Goal: Information Seeking & Learning: Learn about a topic

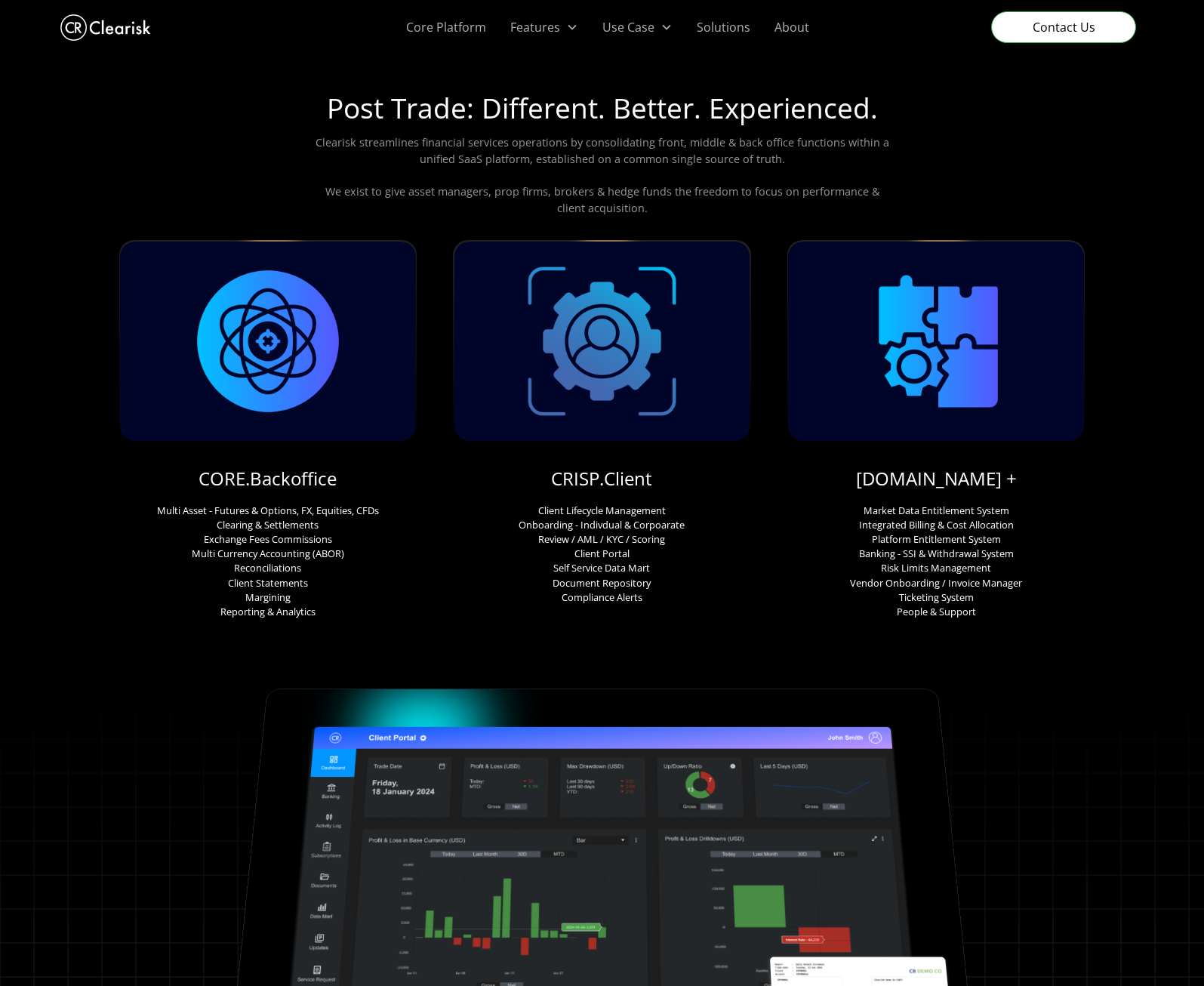
click at [759, 223] on div "Post Trade: Different. Better. Experienced. Clearisk streamlines financial serv…" at bounding box center [602, 156] width 580 height 167
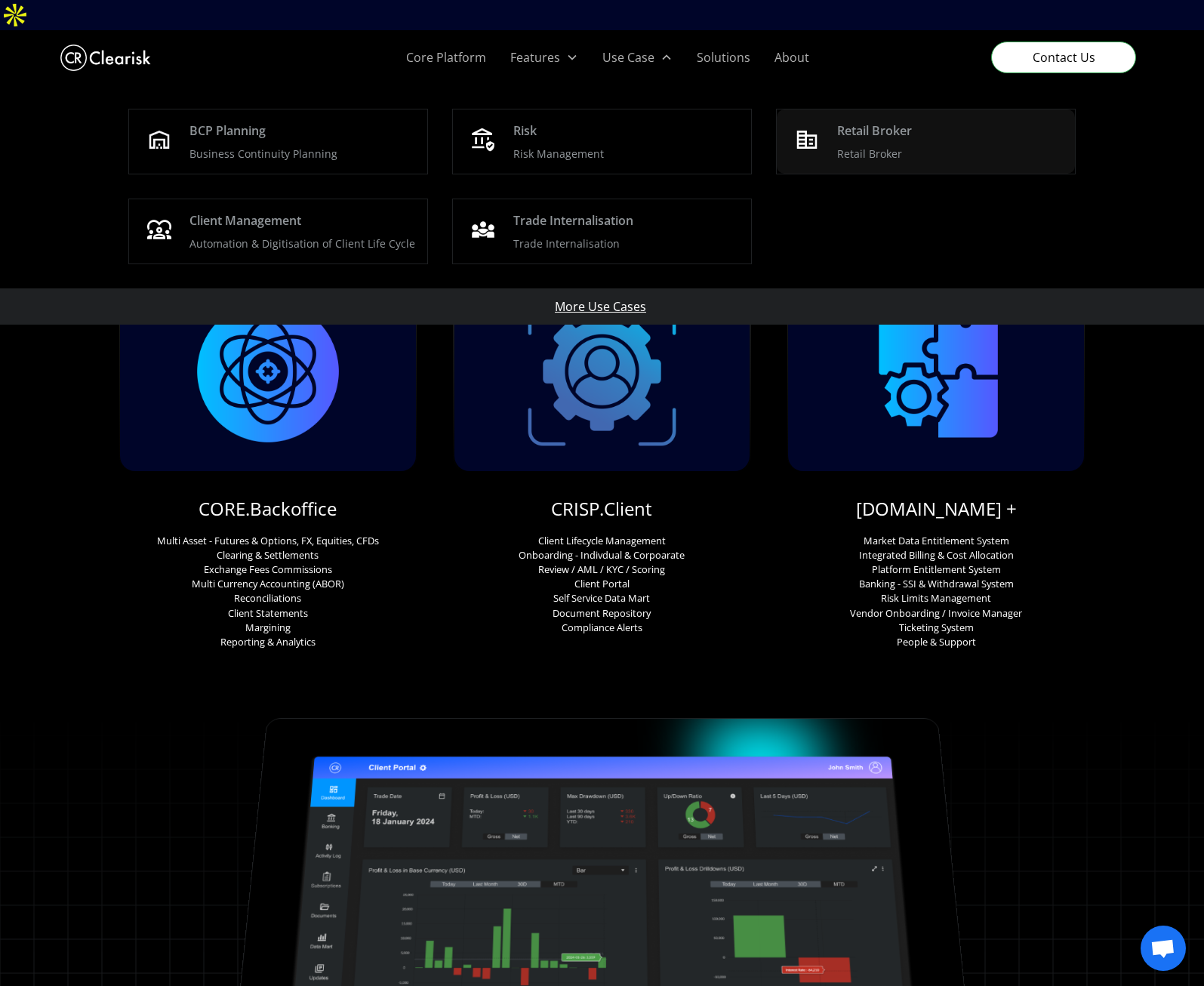
click at [869, 146] on p "Retail Broker" at bounding box center [869, 154] width 65 height 16
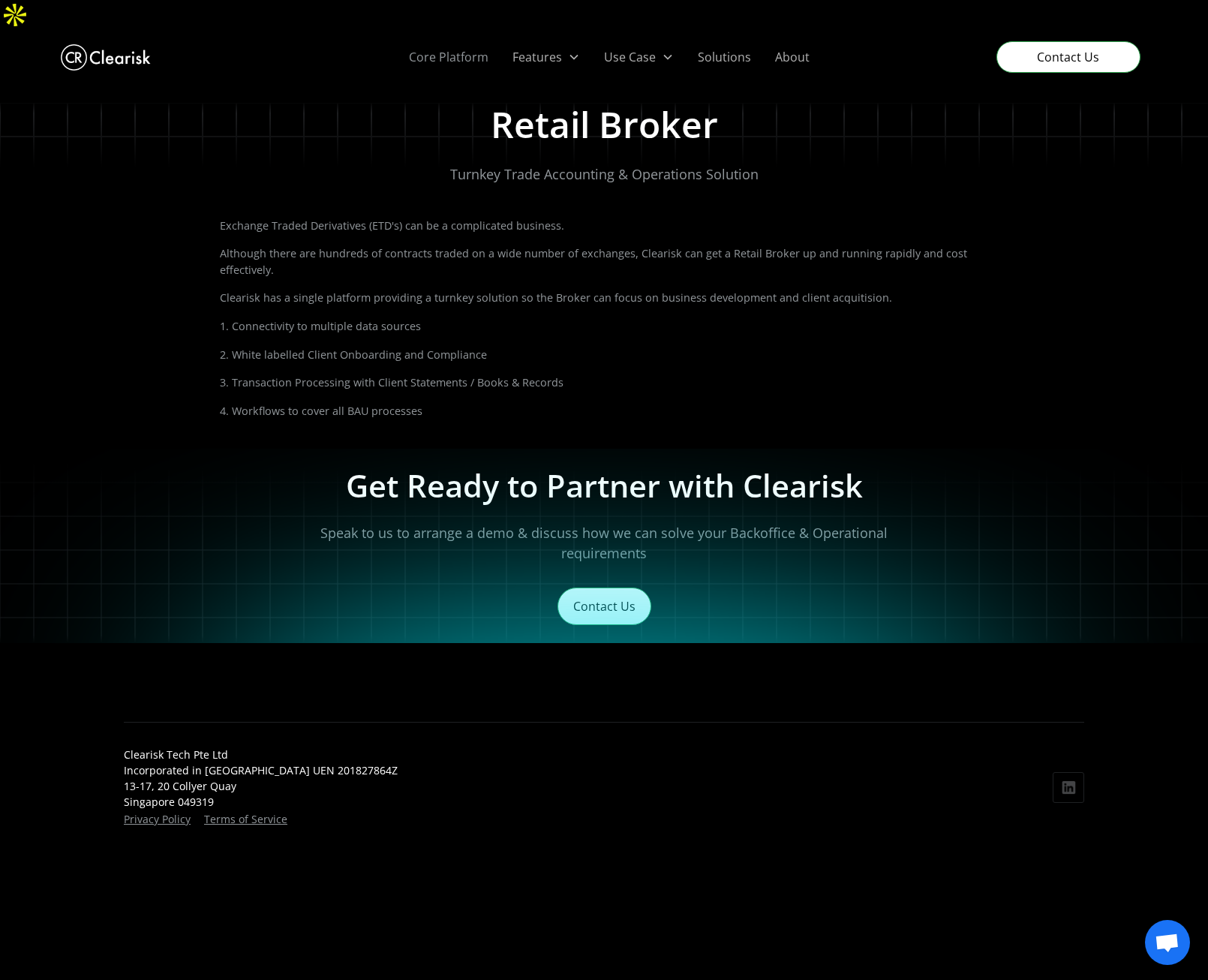
click at [471, 30] on link "Core Platform" at bounding box center [449, 57] width 104 height 54
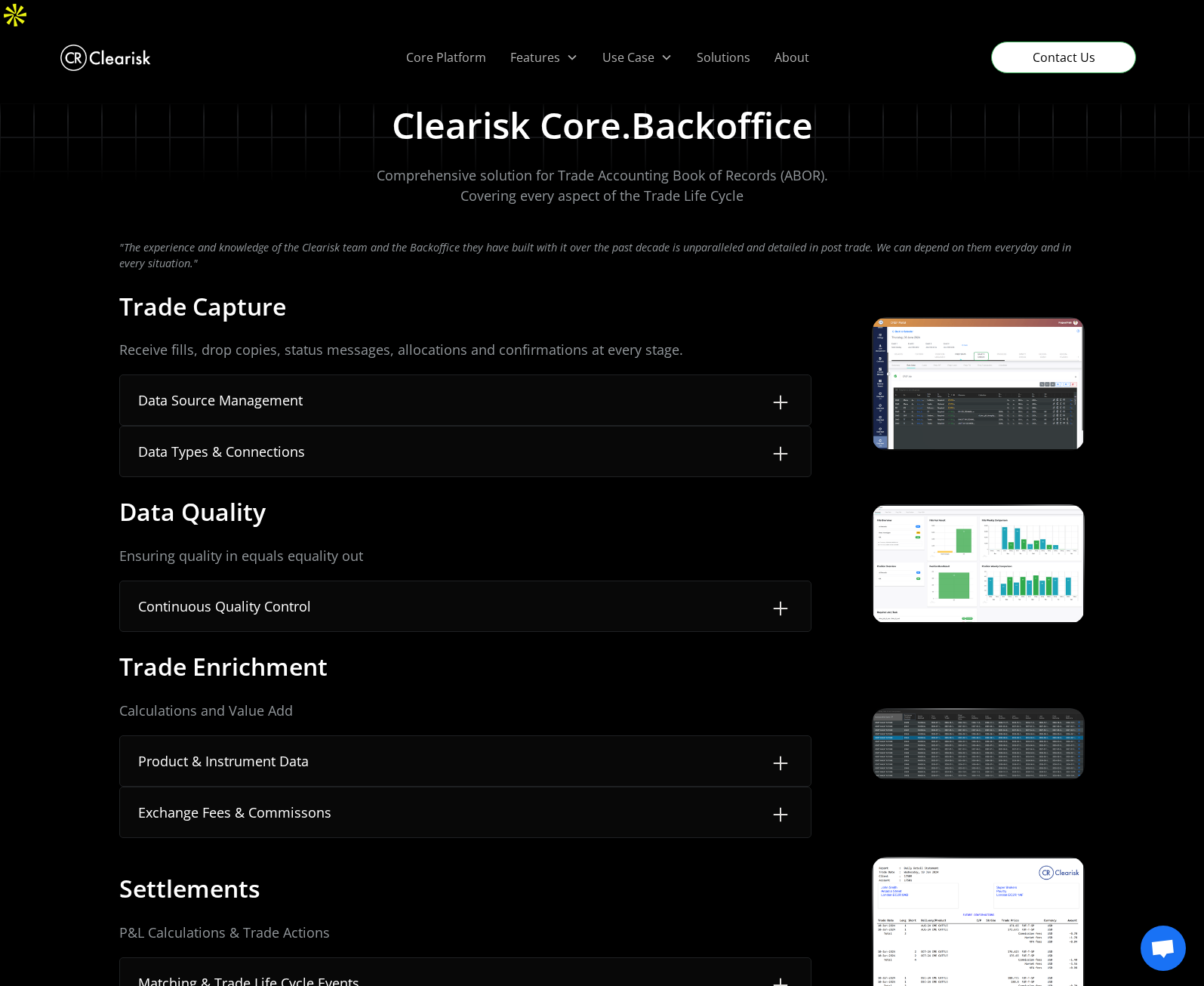
click at [453, 375] on div "Data Source Management" at bounding box center [465, 400] width 691 height 50
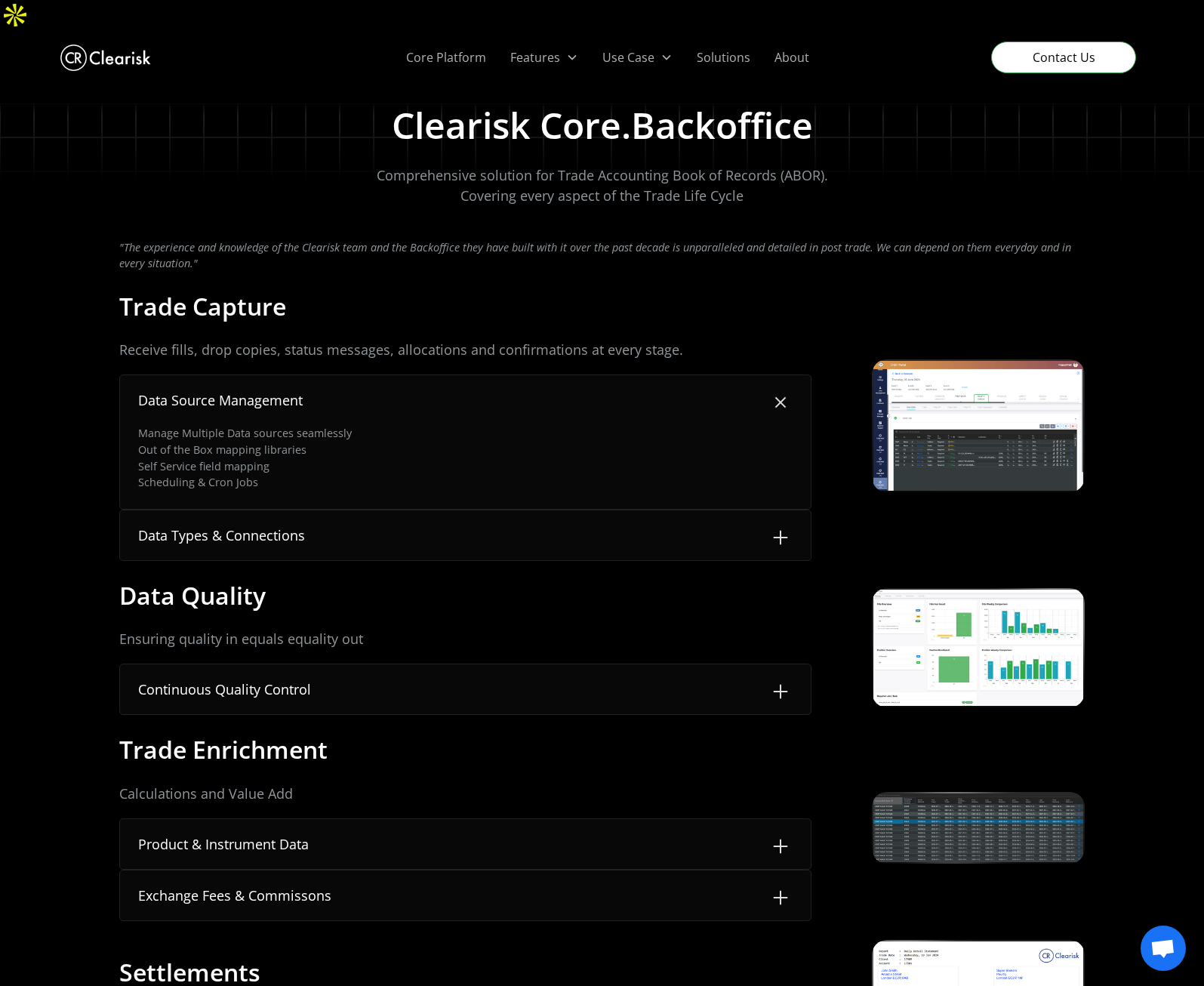
click at [450, 375] on div "Data Source Management" at bounding box center [465, 400] width 691 height 50
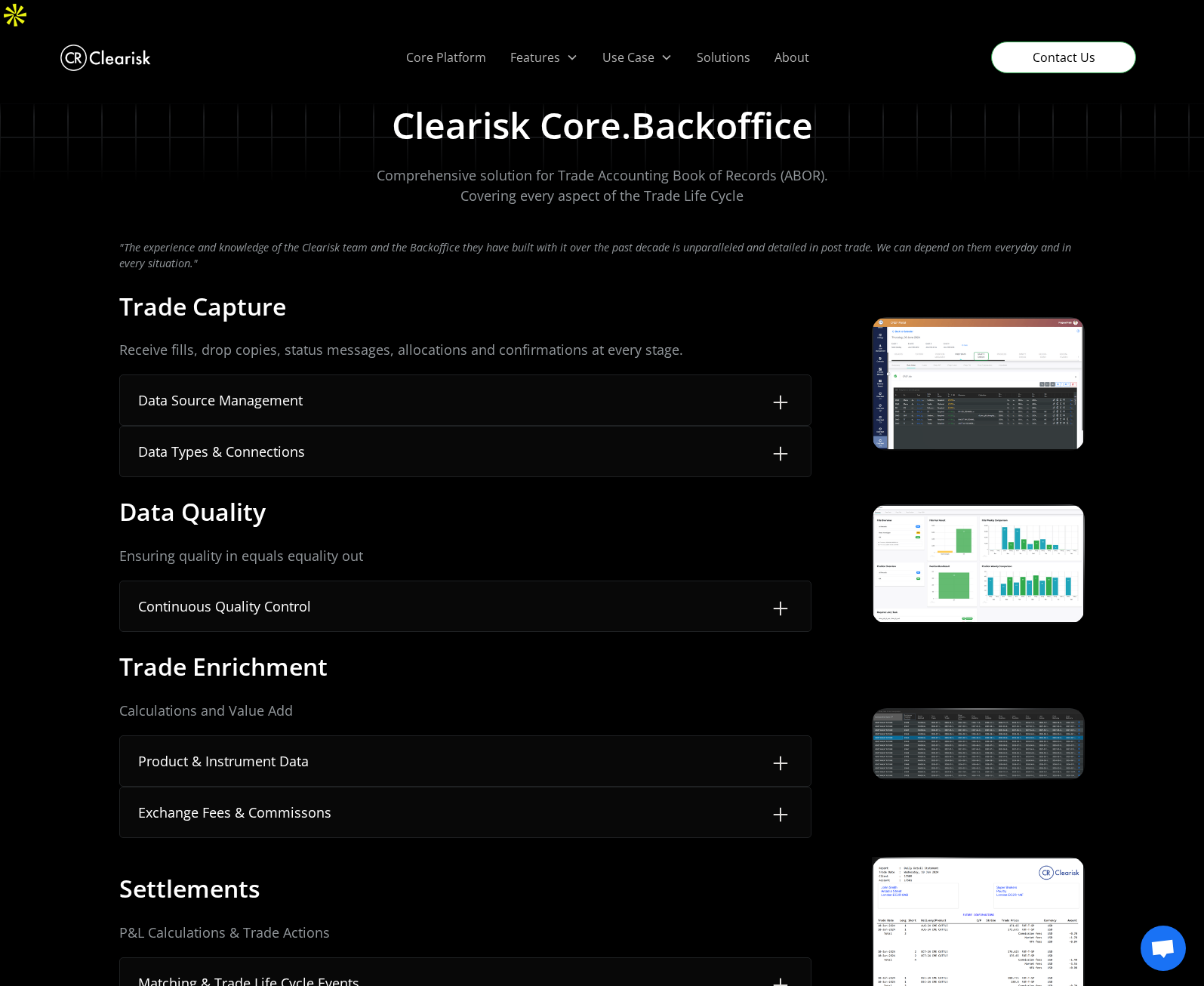
click at [111, 41] on img "home" at bounding box center [105, 58] width 91 height 34
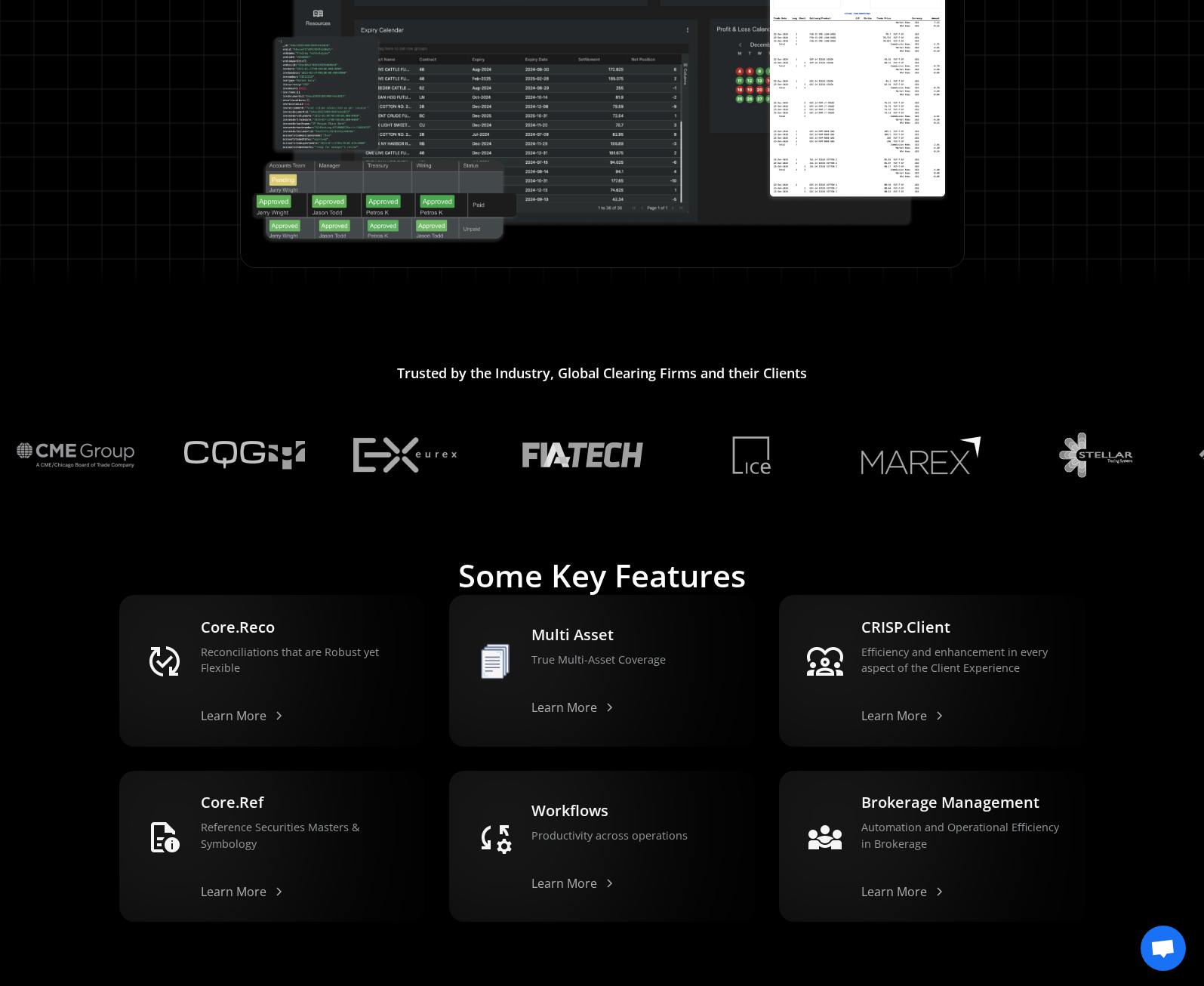
scroll to position [1196, 0]
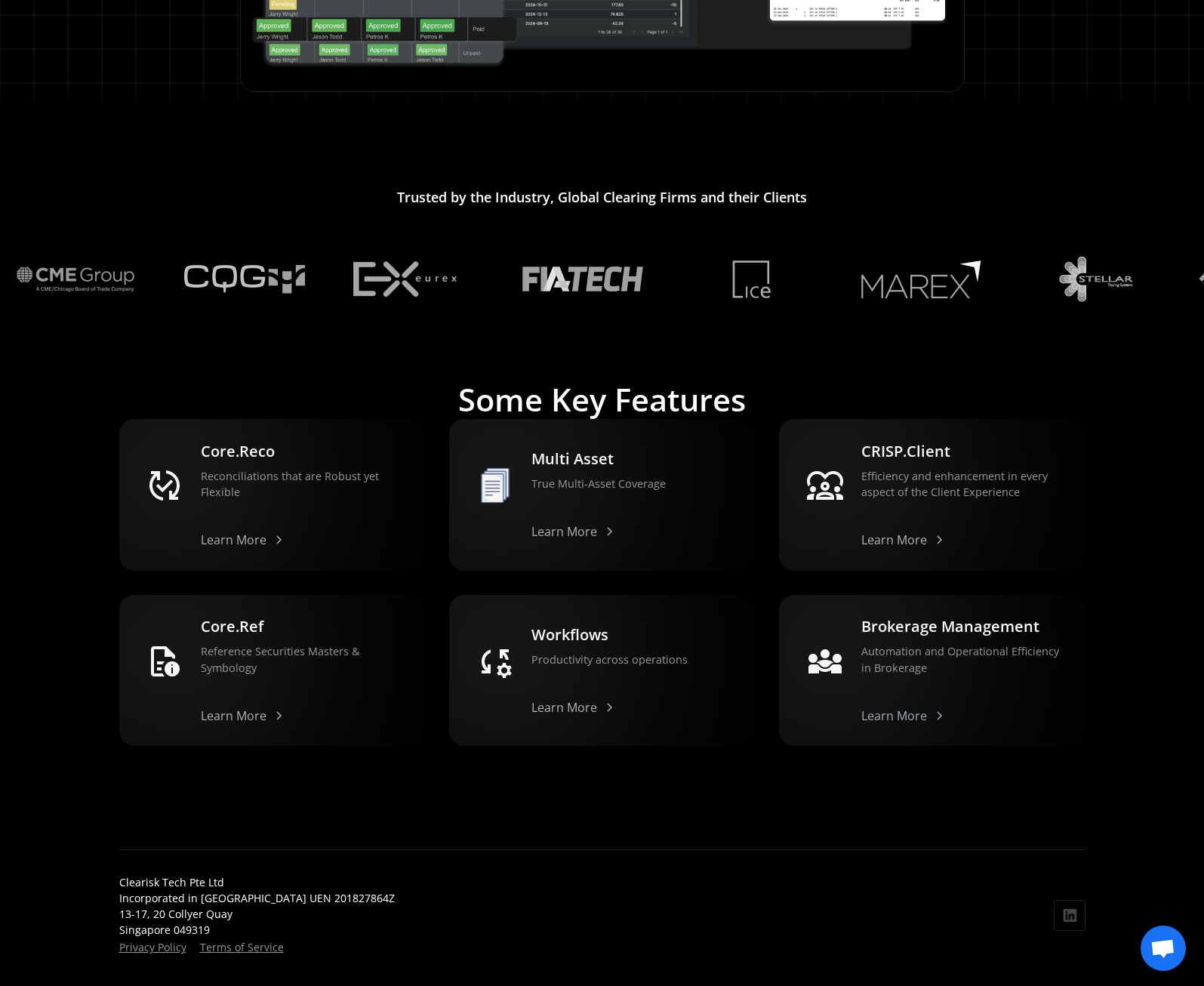
click at [900, 710] on div "Learn More" at bounding box center [894, 715] width 66 height 12
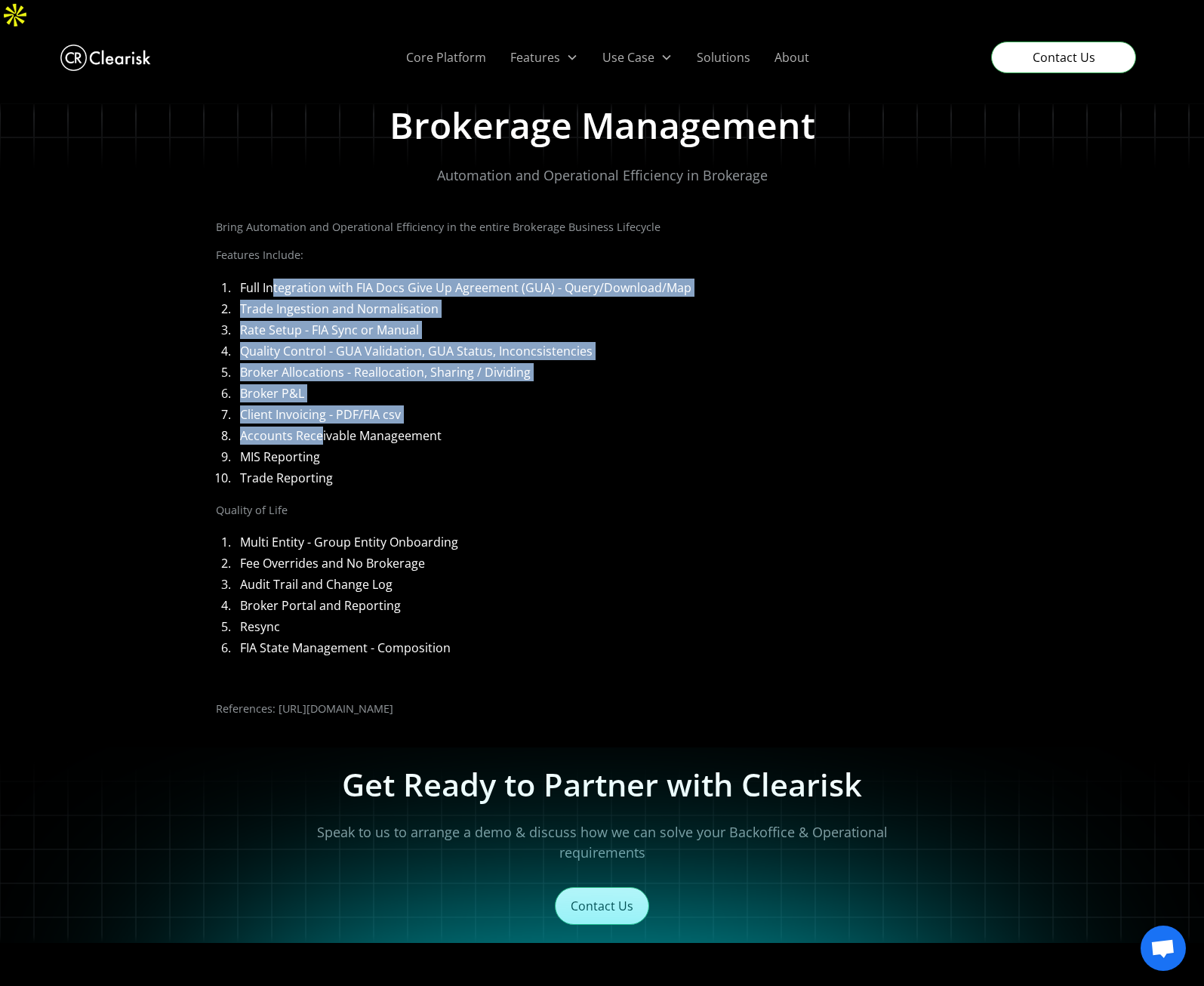
drag, startPoint x: 270, startPoint y: 249, endPoint x: 320, endPoint y: 400, distance: 159.1
click at [320, 400] on ol "Full Integration with FIA Docs Give Up Agreement (GUA) - Query/Download/Map Tra…" at bounding box center [602, 383] width 773 height 215
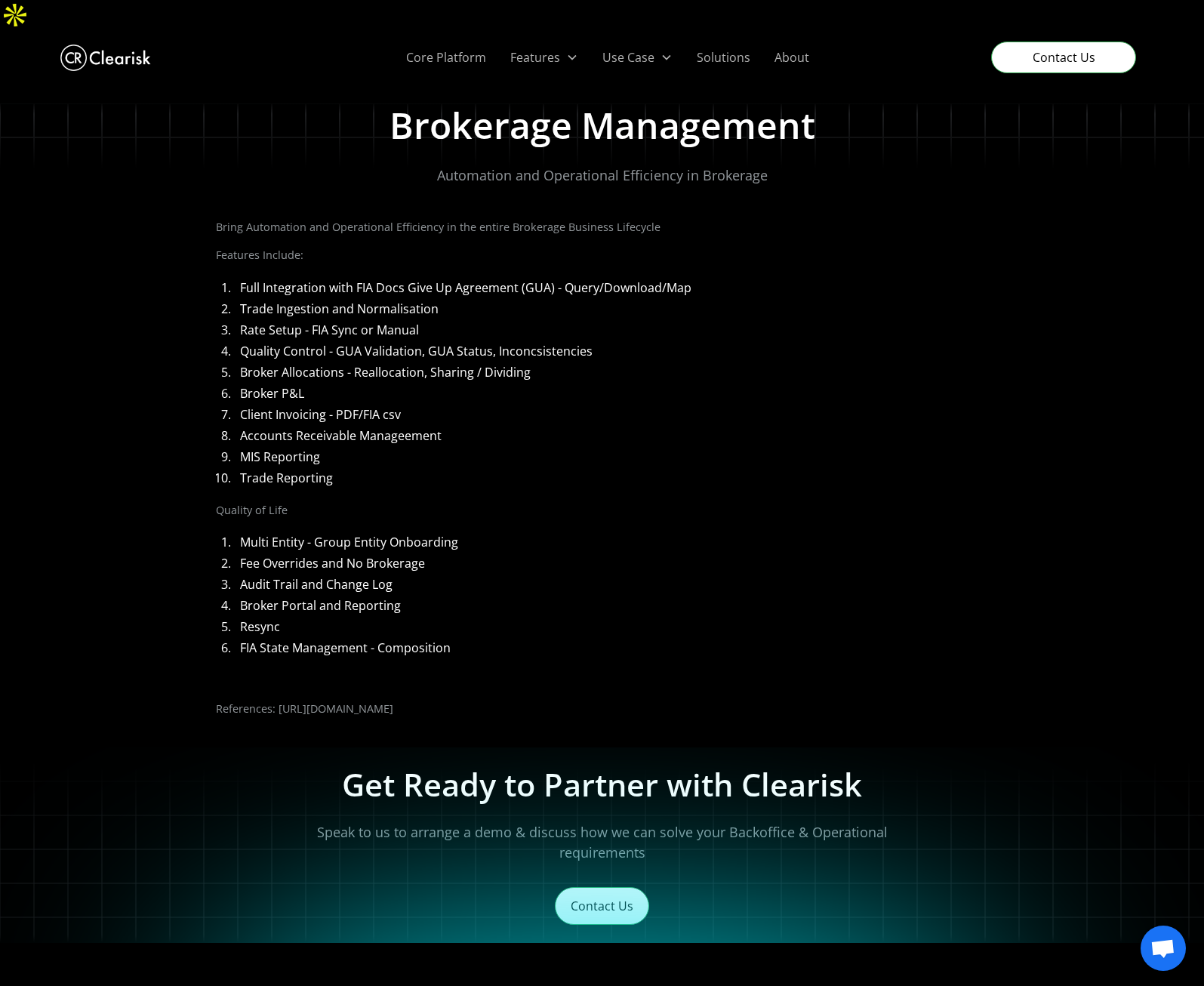
click at [482, 469] on li "Trade Reporting" at bounding box center [611, 477] width 755 height 18
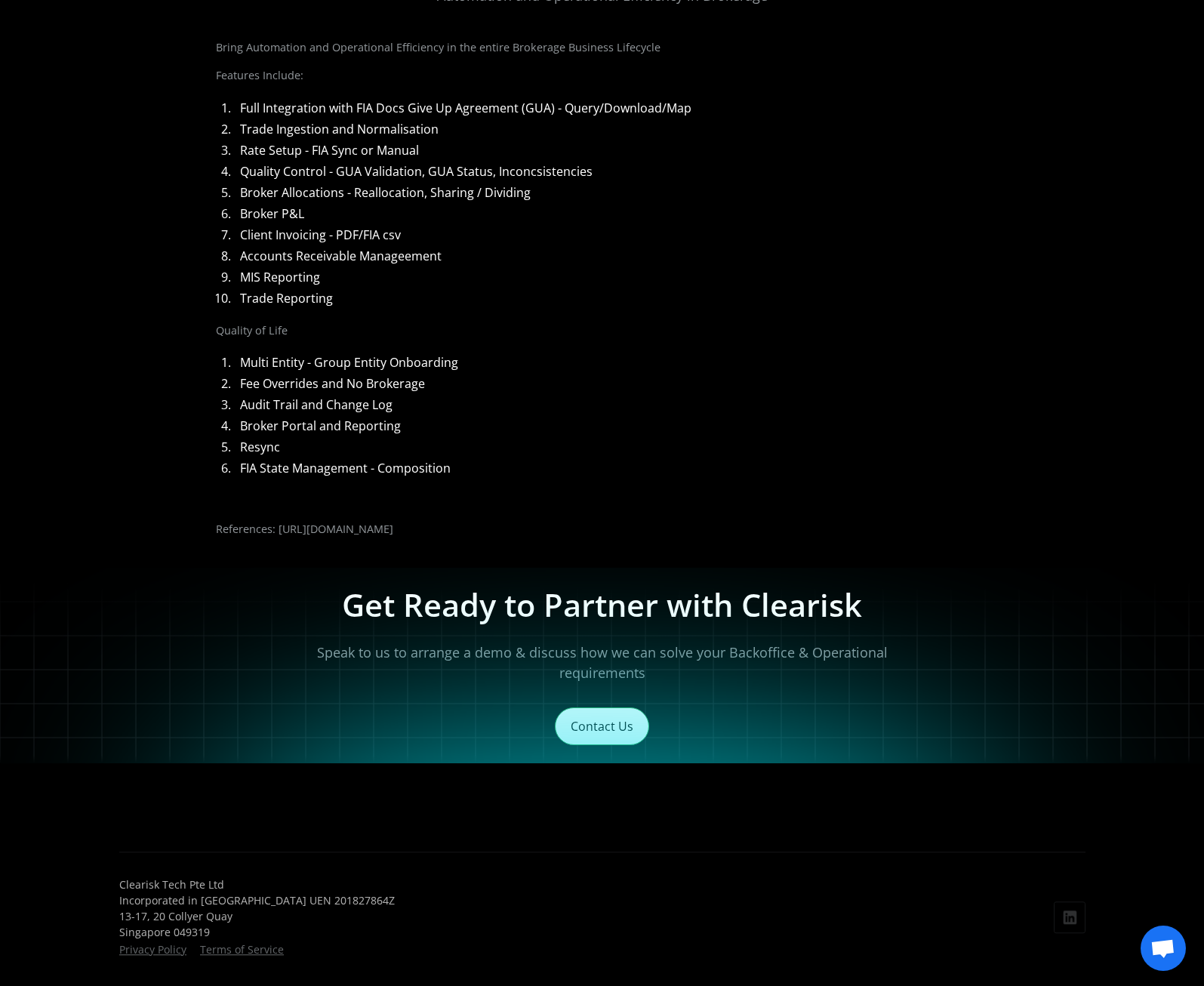
scroll to position [173, 0]
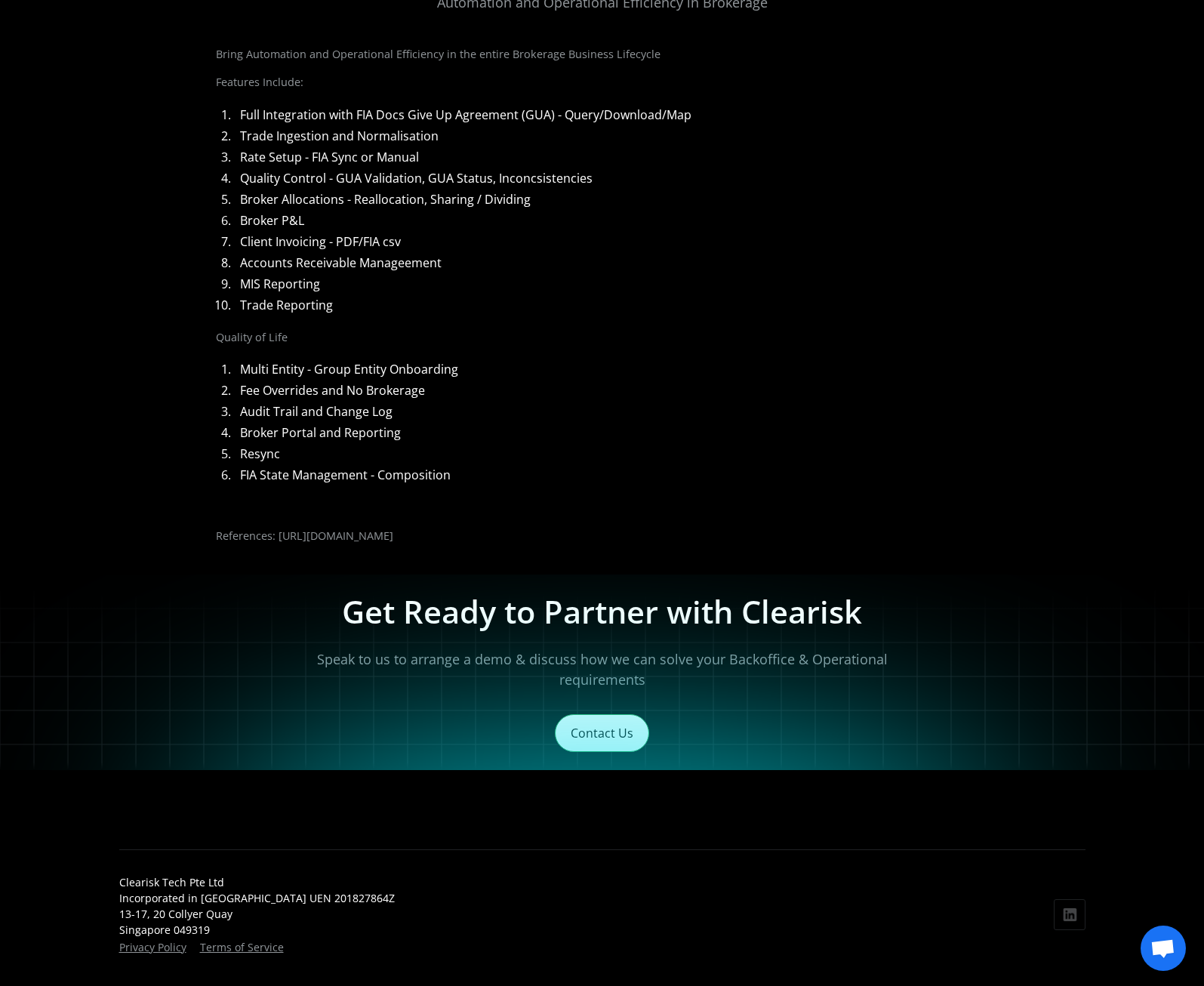
drag, startPoint x: 482, startPoint y: 505, endPoint x: 277, endPoint y: 499, distance: 205.1
click at [277, 528] on p "References: [URL][DOMAIN_NAME]" at bounding box center [602, 536] width 773 height 17
drag, startPoint x: 277, startPoint y: 499, endPoint x: 318, endPoint y: 505, distance: 41.4
